Goal: Task Accomplishment & Management: Manage account settings

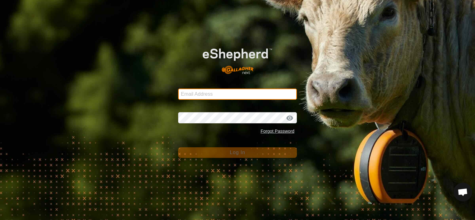
type input "[PERSON_NAME][EMAIL_ADDRESS][DOMAIN_NAME]"
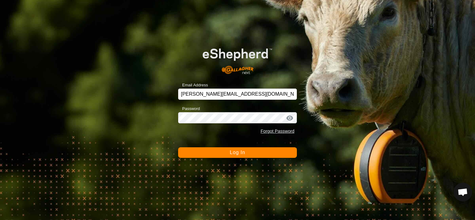
click at [216, 150] on button "Log In" at bounding box center [237, 152] width 119 height 11
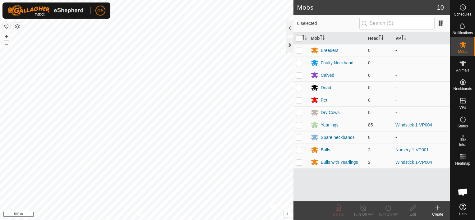
click at [288, 47] on div at bounding box center [289, 45] width 7 height 15
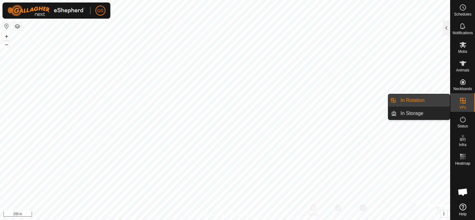
click at [406, 102] on link "In Rotation" at bounding box center [423, 100] width 53 height 12
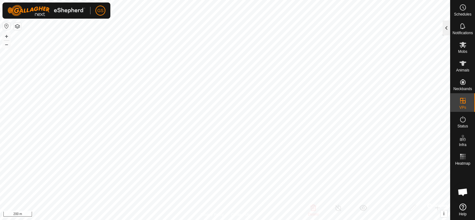
click at [444, 28] on div at bounding box center [446, 28] width 7 height 15
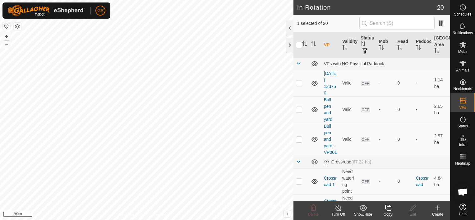
click at [437, 208] on icon at bounding box center [437, 208] width 4 height 0
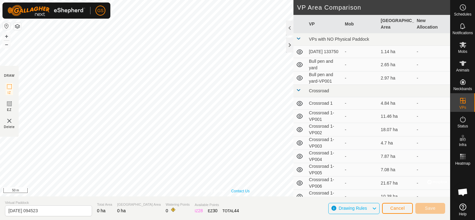
click at [232, 190] on link "Contact Us" at bounding box center [240, 191] width 18 height 6
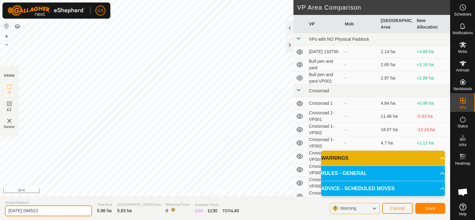
drag, startPoint x: 58, startPoint y: 214, endPoint x: -1, endPoint y: 218, distance: 59.8
click at [0, 218] on html "GS Schedules Notifications Mobs Animals Neckbands VPs Status Infra Heatmap Help…" at bounding box center [237, 110] width 475 height 220
type input "House1"
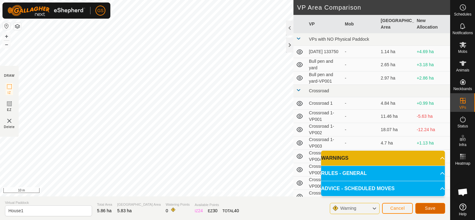
click at [429, 209] on span "Save" at bounding box center [430, 208] width 11 height 5
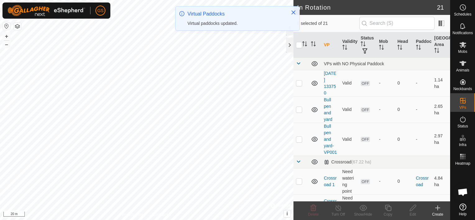
checkbox input "true"
click at [415, 211] on icon at bounding box center [413, 207] width 8 height 7
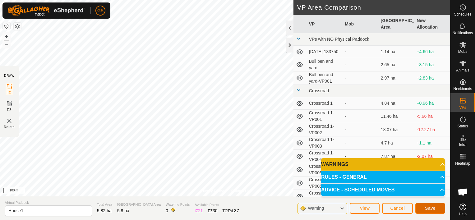
click at [431, 209] on span "Save" at bounding box center [430, 208] width 11 height 5
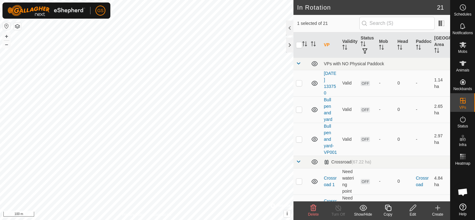
checkbox input "false"
checkbox input "true"
click at [337, 209] on icon at bounding box center [338, 207] width 8 height 7
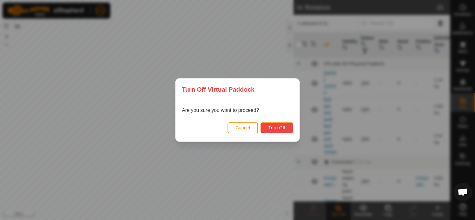
click at [273, 126] on span "Turn Off" at bounding box center [276, 127] width 17 height 5
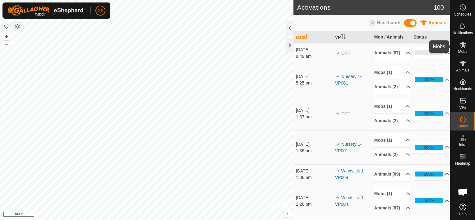
click at [461, 50] on span "Mobs" at bounding box center [462, 52] width 9 height 4
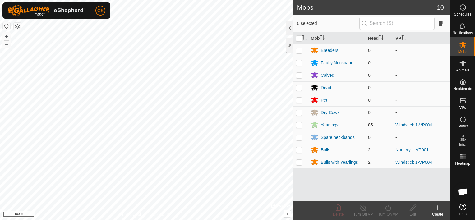
click at [298, 126] on p-checkbox at bounding box center [299, 124] width 6 height 5
checkbox input "true"
click at [298, 150] on p-checkbox at bounding box center [299, 149] width 6 height 5
checkbox input "true"
click at [300, 164] on p-checkbox at bounding box center [299, 162] width 6 height 5
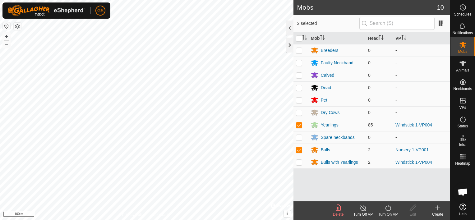
checkbox input "true"
click at [299, 150] on p-checkbox at bounding box center [299, 149] width 6 height 5
checkbox input "false"
click at [362, 208] on icon at bounding box center [363, 207] width 8 height 7
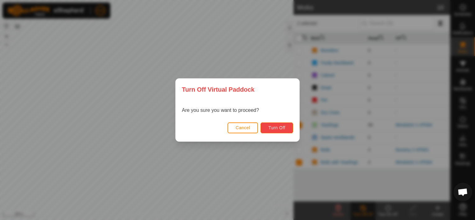
click at [277, 129] on span "Turn Off" at bounding box center [276, 127] width 17 height 5
